Goal: Information Seeking & Learning: Learn about a topic

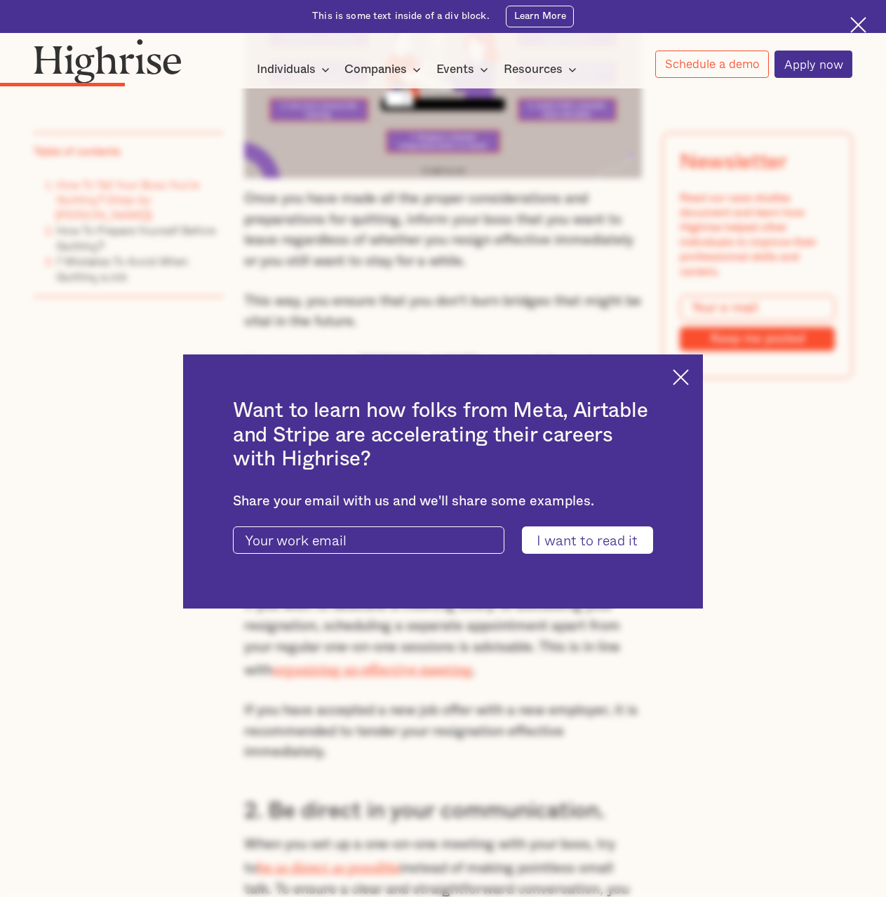
scroll to position [1825, 0]
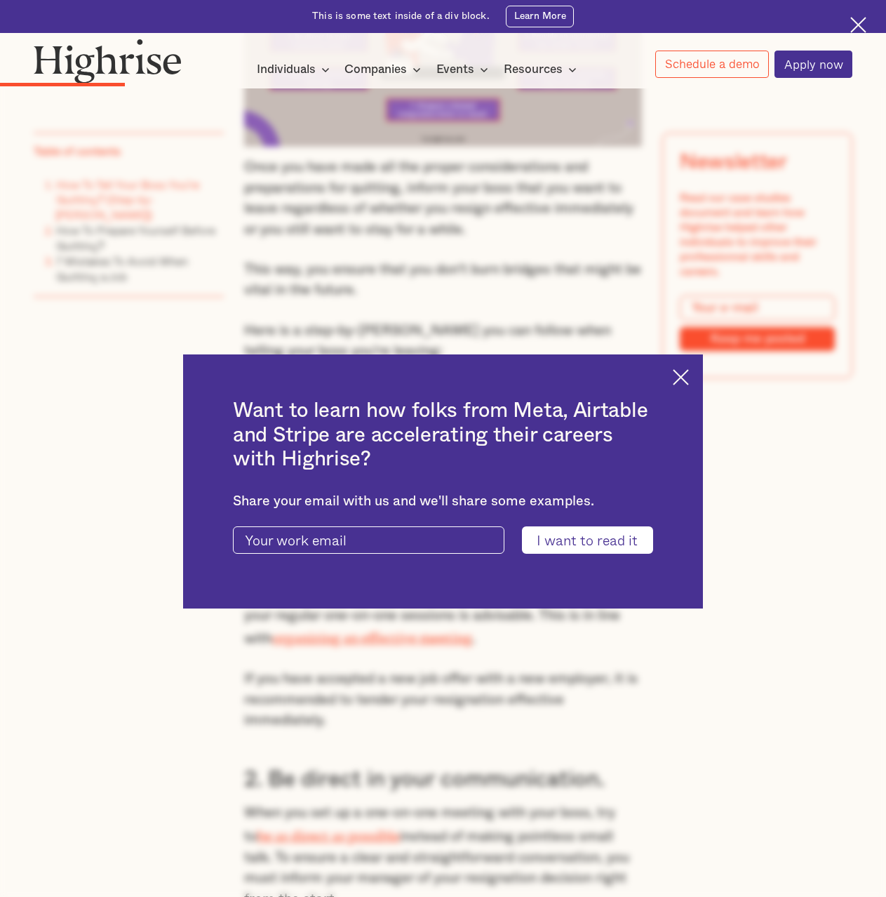
click at [689, 378] on img at bounding box center [681, 377] width 16 height 16
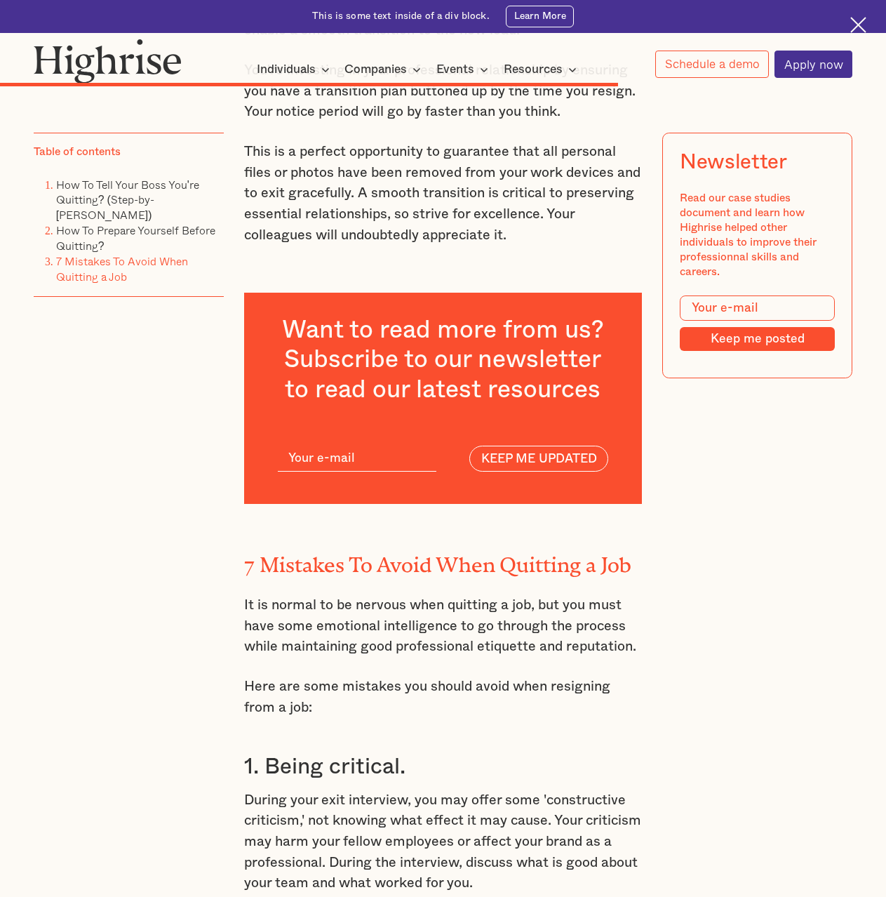
scroll to position [7721, 0]
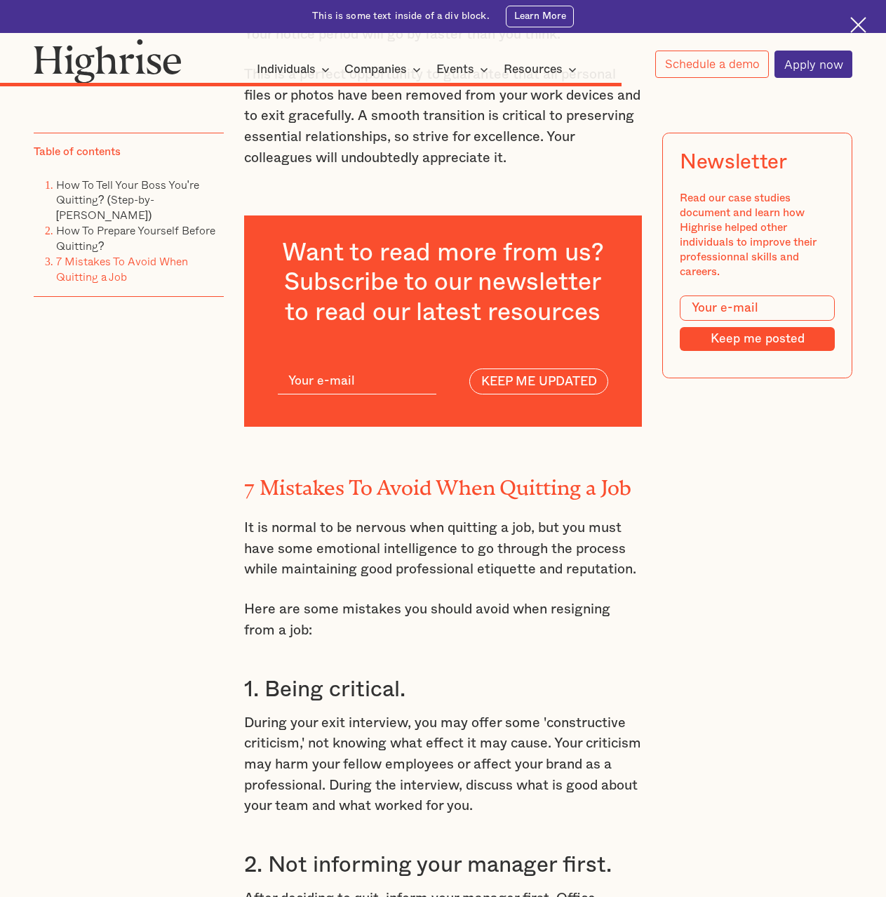
click at [400, 492] on h2 "7 Mistakes To Avoid When Quitting a Job" at bounding box center [443, 483] width 398 height 24
click at [389, 487] on h2 "7 Mistakes To Avoid When Quitting a Job" at bounding box center [443, 483] width 398 height 24
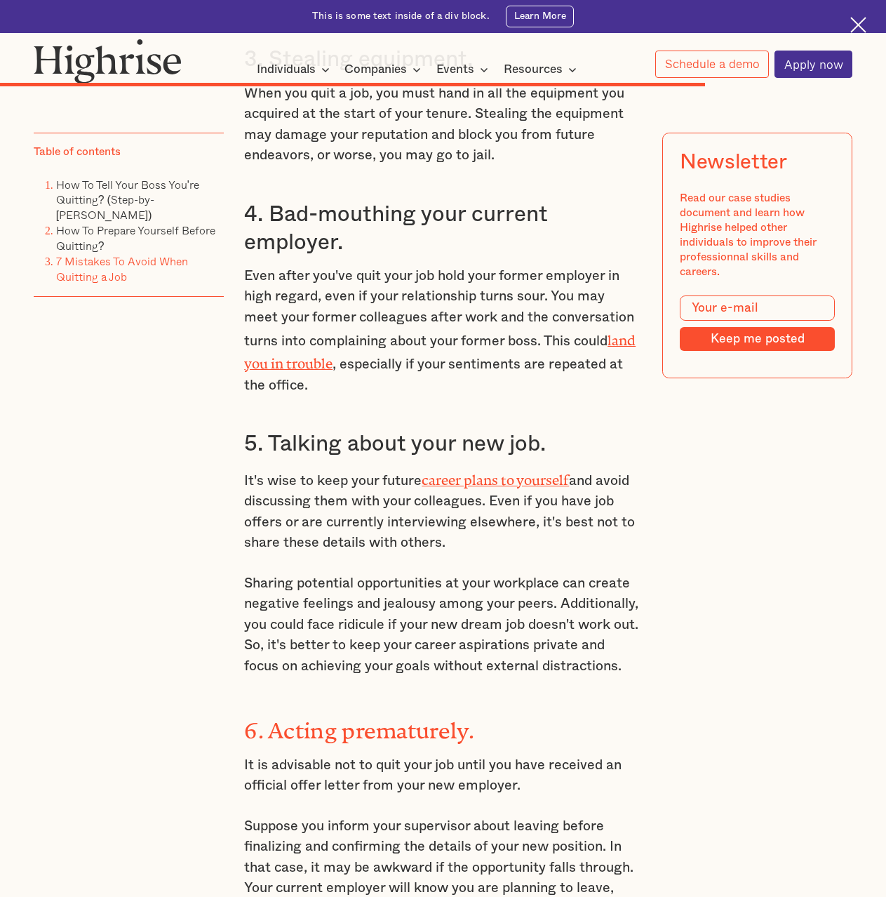
scroll to position [8703, 0]
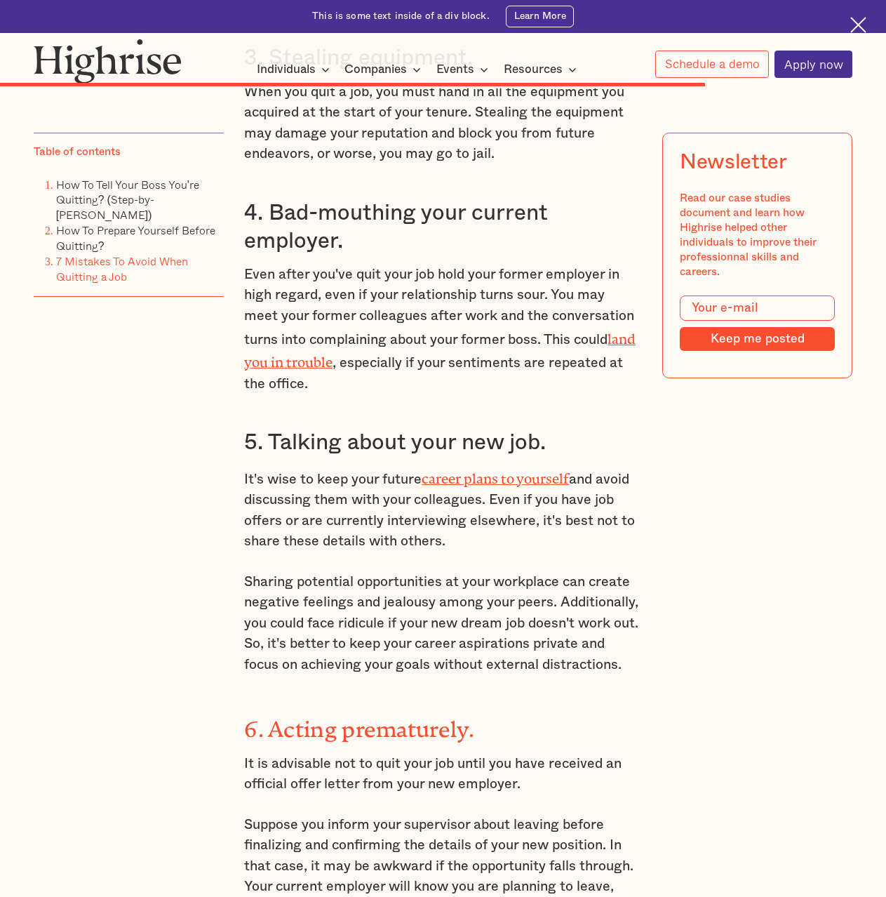
click at [367, 441] on h3 "5. Talking about your new job." at bounding box center [443, 442] width 398 height 27
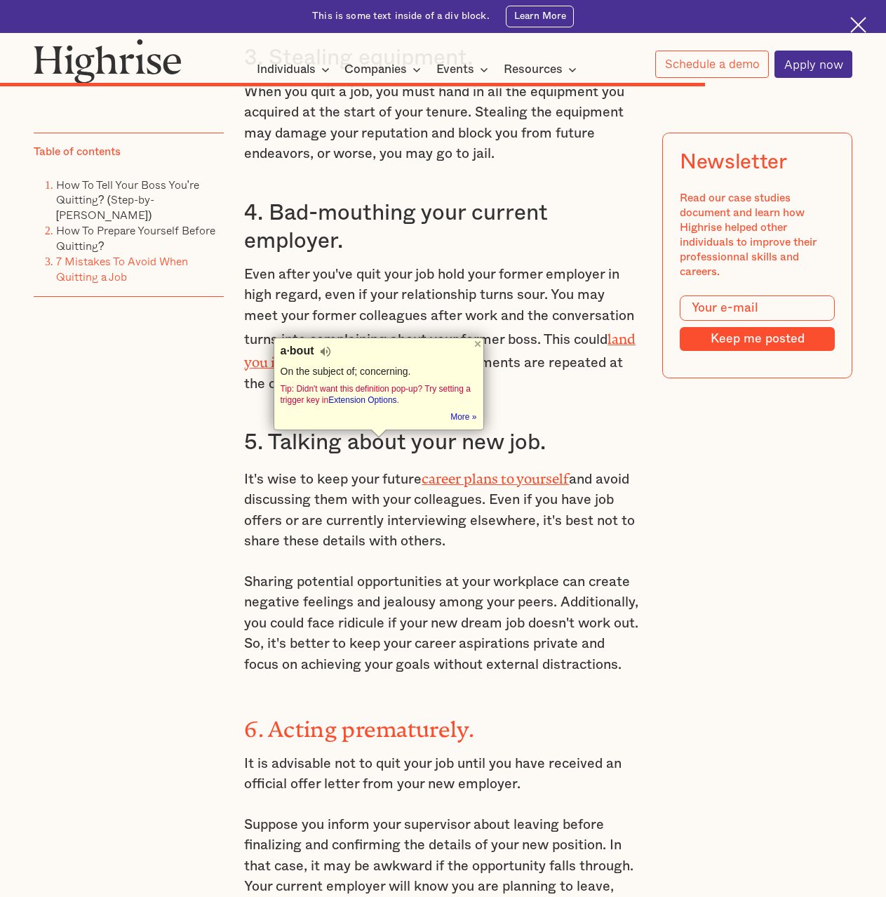
click at [328, 606] on p "Sharing potential opportunities at your workplace can create negative feelings …" at bounding box center [443, 624] width 398 height 104
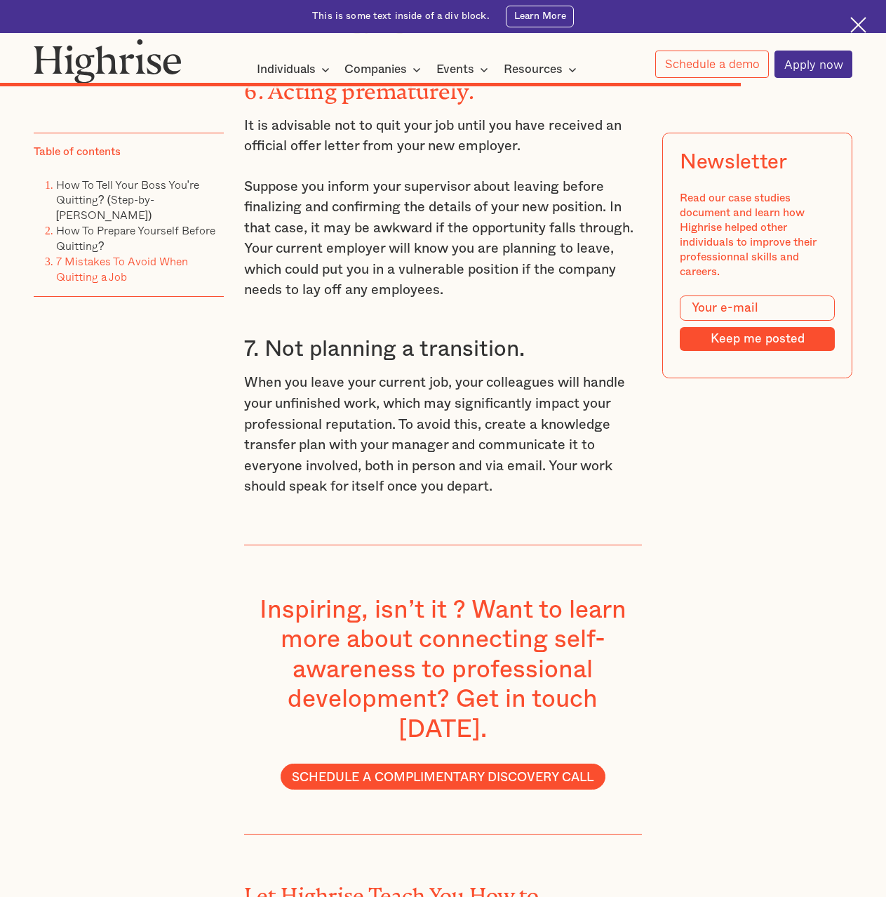
scroll to position [9546, 0]
